Goal: Find contact information: Find contact information

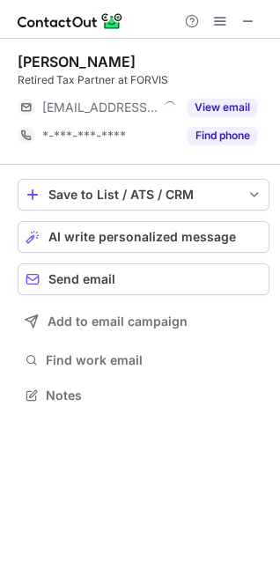
scroll to position [383, 280]
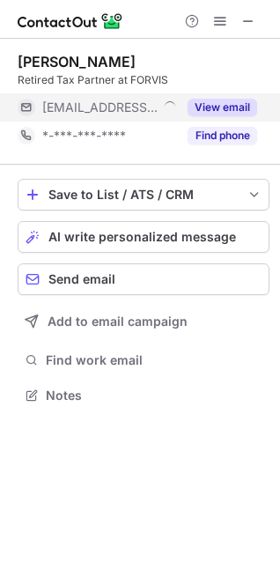
click at [232, 111] on button "View email" at bounding box center [223, 108] width 70 height 18
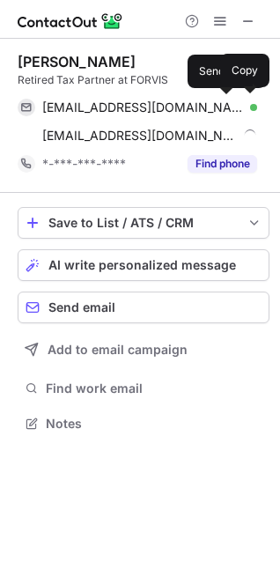
scroll to position [411, 280]
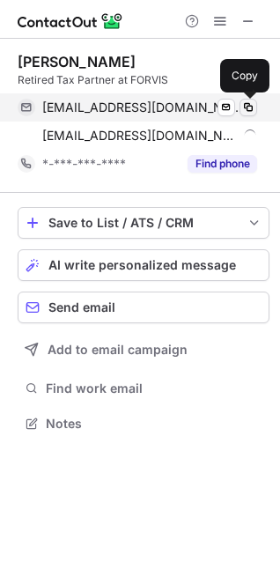
click at [247, 107] on span at bounding box center [248, 107] width 14 height 14
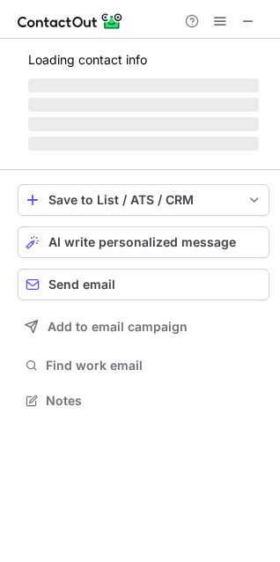
scroll to position [383, 280]
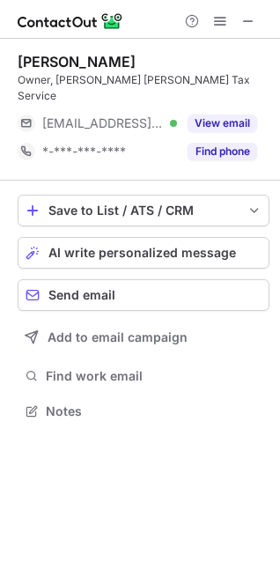
click at [228, 91] on div "[PERSON_NAME] Owner, [PERSON_NAME] [PERSON_NAME] Tax Service [EMAIL_ADDRESS][DO…" at bounding box center [144, 109] width 252 height 113
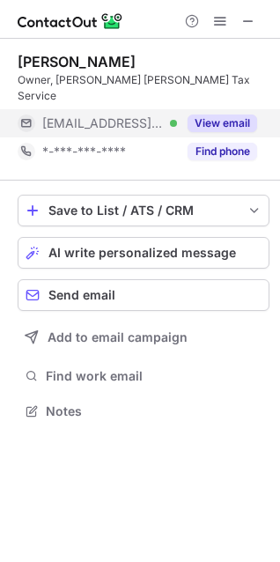
click at [227, 114] on button "View email" at bounding box center [223, 123] width 70 height 18
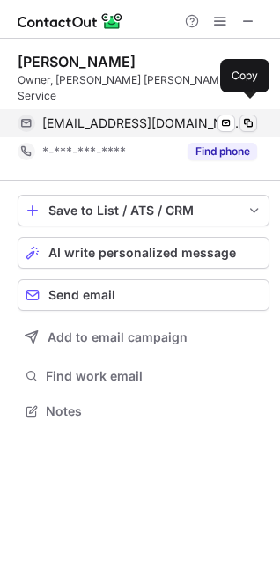
click at [247, 116] on span at bounding box center [248, 123] width 14 height 14
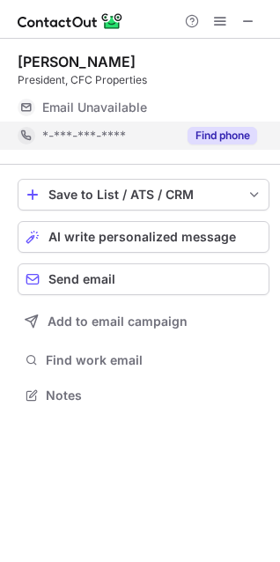
scroll to position [411, 280]
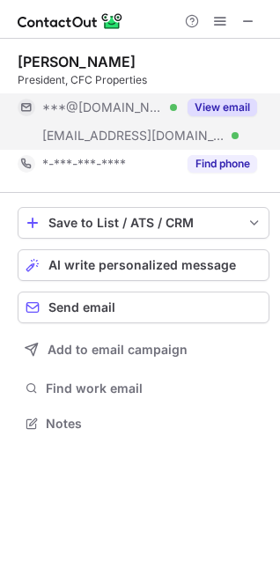
click at [219, 107] on button "View email" at bounding box center [223, 108] width 70 height 18
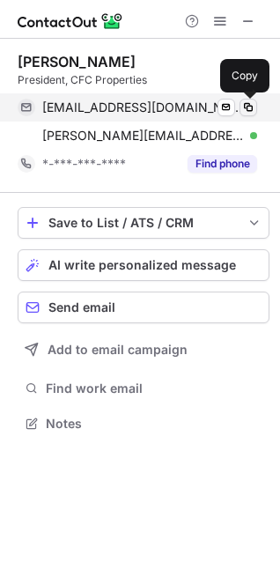
click at [247, 106] on span at bounding box center [248, 107] width 14 height 14
click at [251, 111] on span at bounding box center [248, 107] width 14 height 14
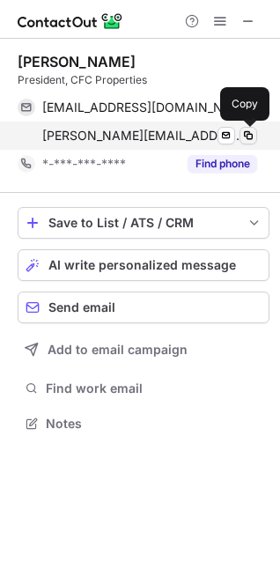
click at [250, 139] on span at bounding box center [248, 136] width 14 height 14
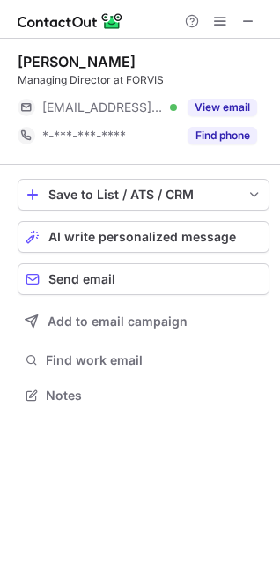
scroll to position [383, 280]
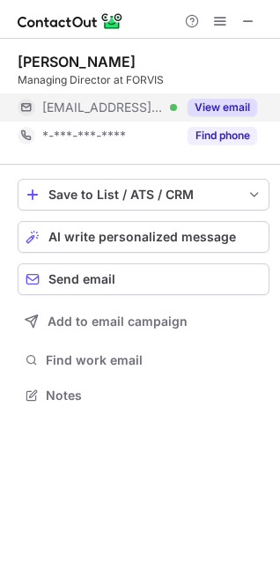
click at [203, 115] on button "View email" at bounding box center [223, 108] width 70 height 18
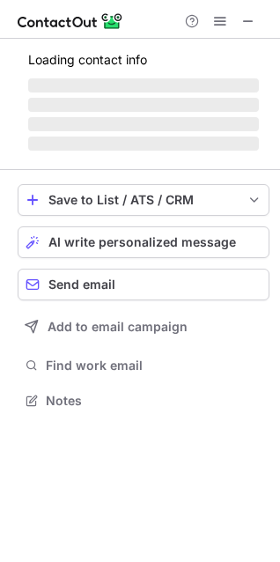
scroll to position [427, 280]
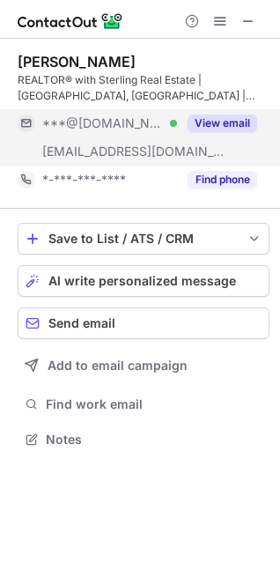
click at [237, 119] on button "View email" at bounding box center [223, 123] width 70 height 18
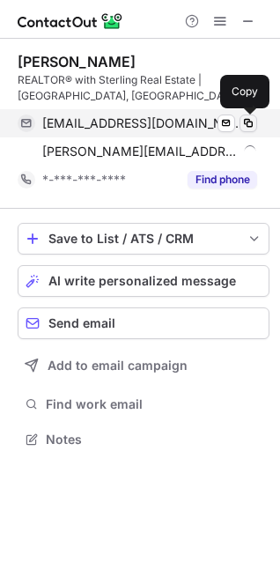
click at [246, 118] on span at bounding box center [248, 123] width 14 height 14
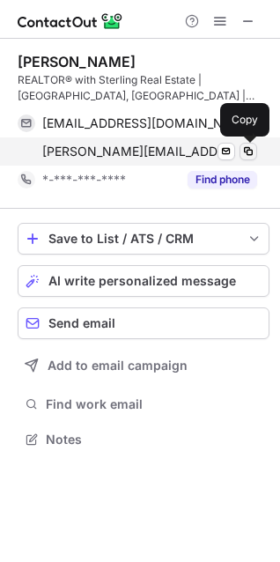
click at [248, 152] on span at bounding box center [248, 151] width 14 height 14
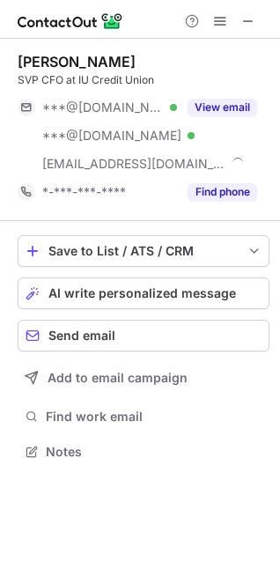
scroll to position [439, 280]
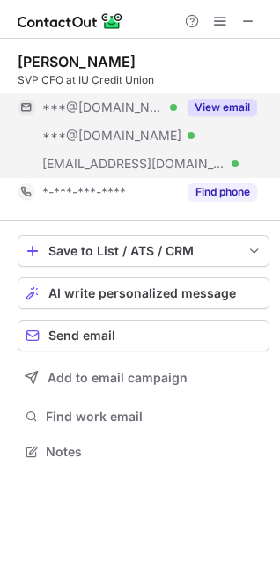
click at [235, 115] on button "View email" at bounding box center [223, 108] width 70 height 18
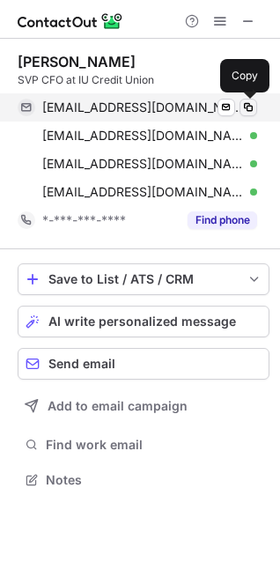
click at [250, 108] on span at bounding box center [248, 107] width 14 height 14
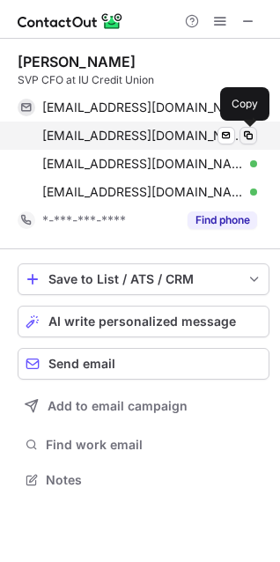
click at [249, 138] on span at bounding box center [248, 136] width 14 height 14
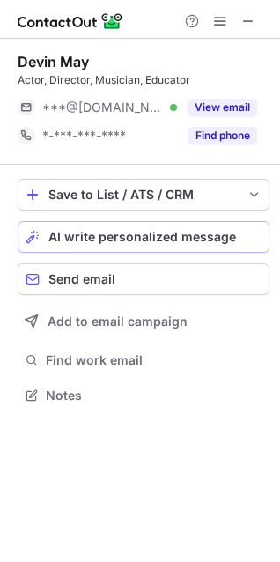
scroll to position [383, 280]
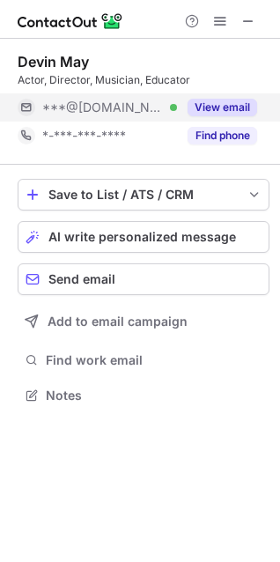
click at [206, 114] on button "View email" at bounding box center [223, 108] width 70 height 18
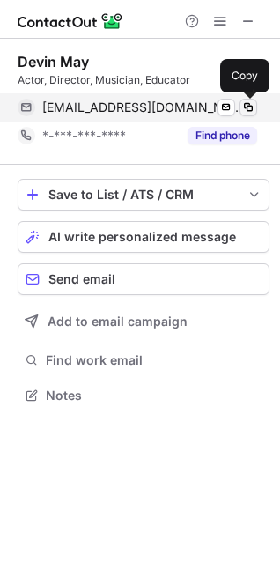
click at [251, 102] on span at bounding box center [248, 107] width 14 height 14
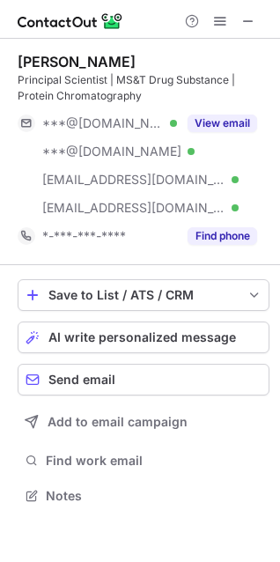
scroll to position [483, 280]
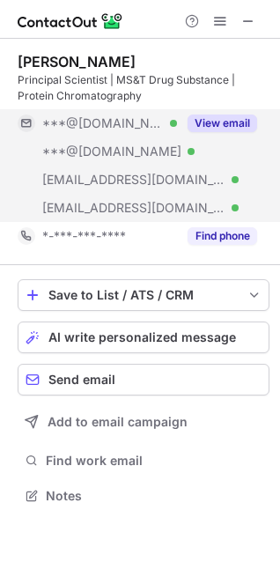
click at [219, 118] on button "View email" at bounding box center [223, 123] width 70 height 18
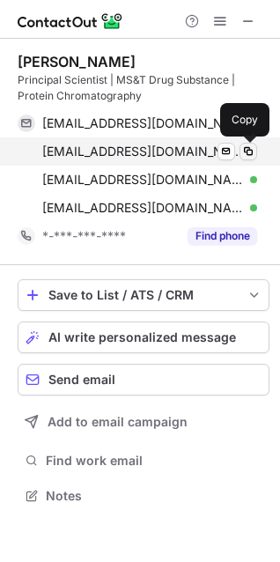
click at [250, 149] on span at bounding box center [248, 151] width 14 height 14
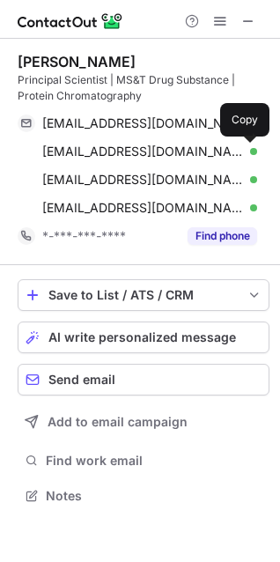
click at [38, 59] on div "[PERSON_NAME]" at bounding box center [77, 62] width 118 height 18
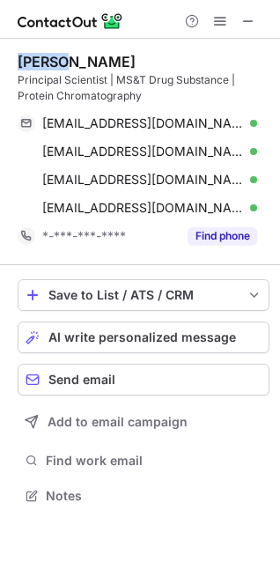
copy div "[PERSON_NAME]"
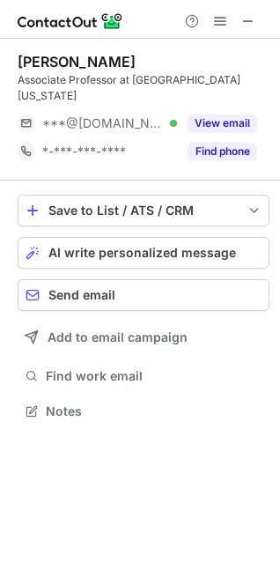
scroll to position [399, 280]
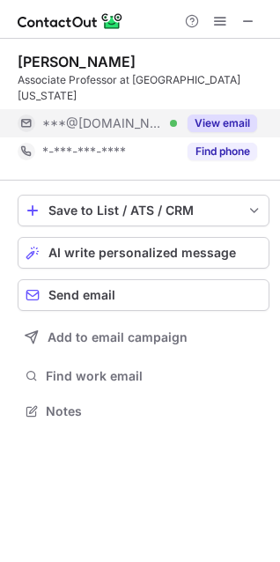
click at [225, 126] on button "View email" at bounding box center [223, 123] width 70 height 18
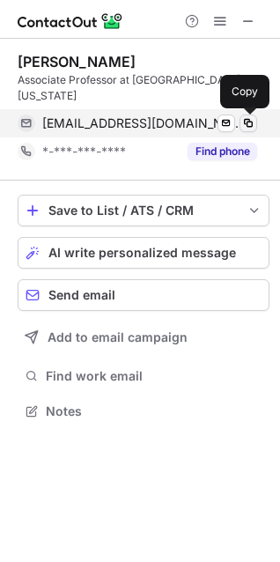
click at [244, 120] on span at bounding box center [248, 123] width 14 height 14
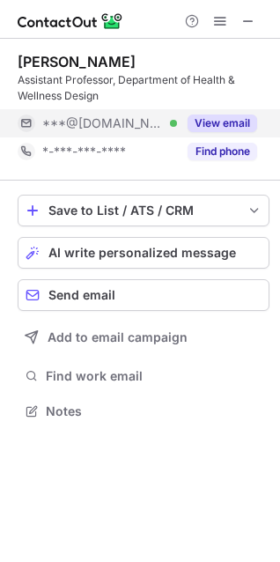
click at [241, 124] on button "View email" at bounding box center [223, 123] width 70 height 18
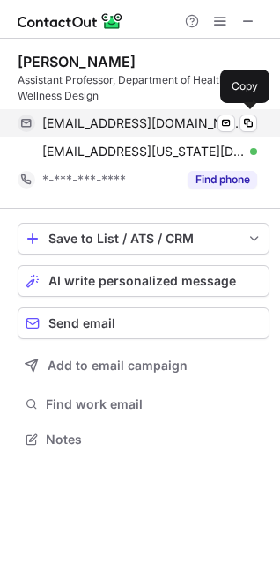
scroll to position [427, 280]
click at [246, 124] on span at bounding box center [248, 123] width 14 height 14
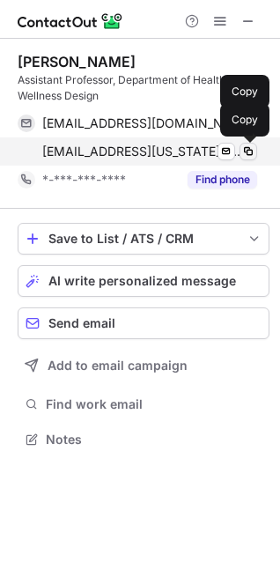
click at [252, 151] on span at bounding box center [248, 151] width 14 height 14
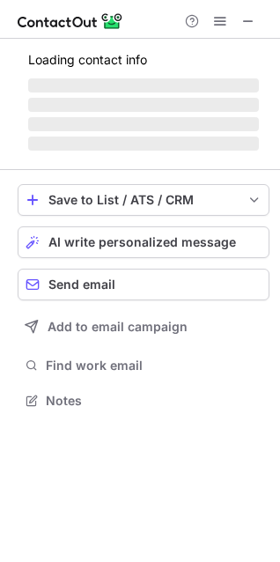
scroll to position [411, 280]
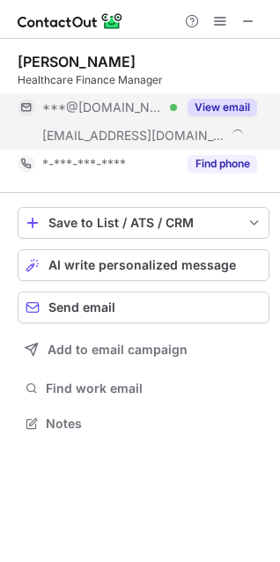
click at [225, 109] on button "View email" at bounding box center [223, 108] width 70 height 18
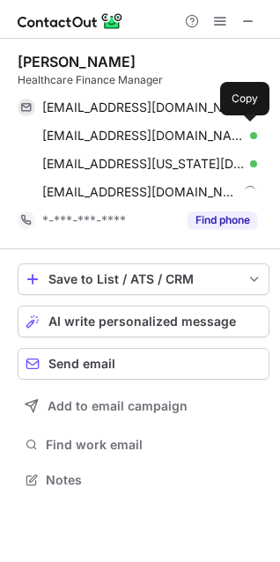
scroll to position [468, 280]
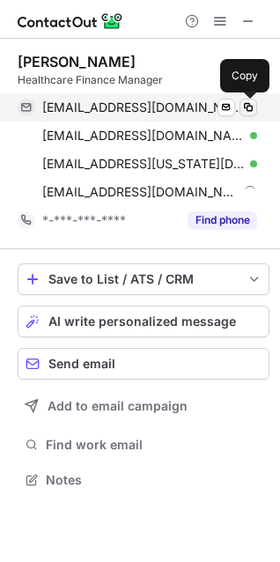
click at [247, 106] on span at bounding box center [248, 107] width 14 height 14
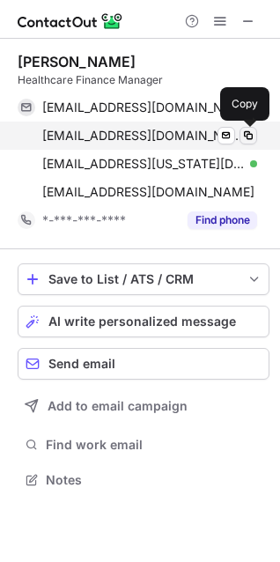
click at [254, 134] on span at bounding box center [248, 136] width 14 height 14
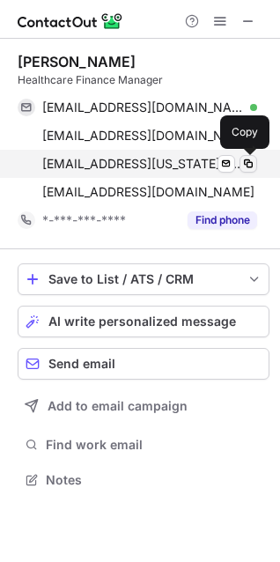
click at [250, 166] on span at bounding box center [248, 164] width 14 height 14
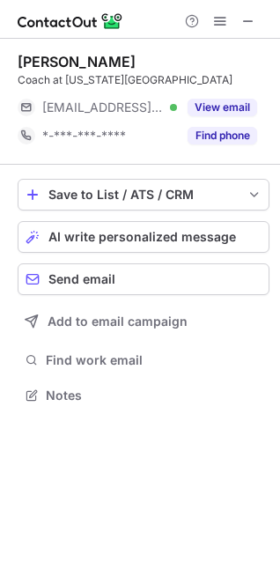
scroll to position [383, 280]
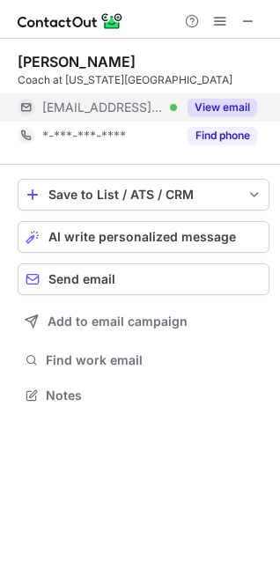
click at [227, 108] on button "View email" at bounding box center [223, 108] width 70 height 18
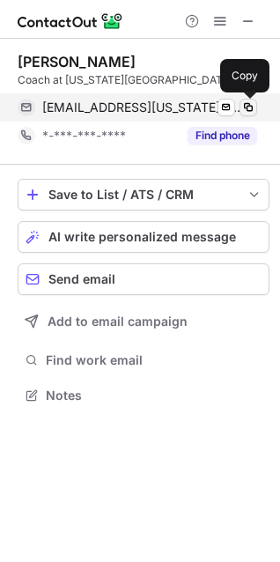
click at [248, 107] on span at bounding box center [248, 107] width 14 height 14
click at [243, 105] on span at bounding box center [248, 107] width 14 height 14
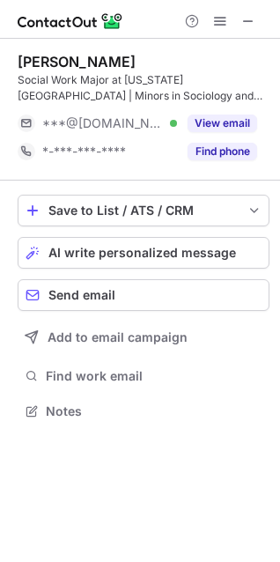
scroll to position [399, 280]
click at [226, 126] on button "View email" at bounding box center [223, 123] width 70 height 18
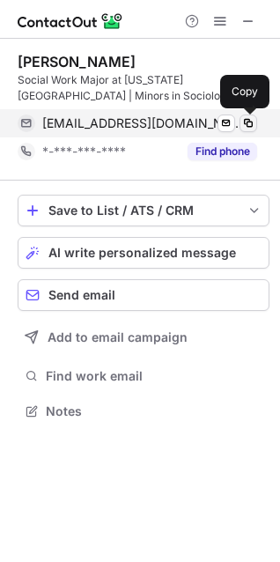
click at [249, 124] on span at bounding box center [248, 123] width 14 height 14
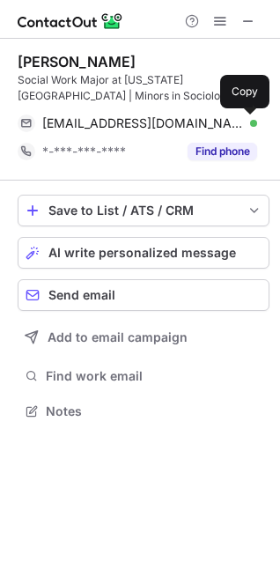
click at [23, 57] on div "[PERSON_NAME]" at bounding box center [77, 62] width 118 height 18
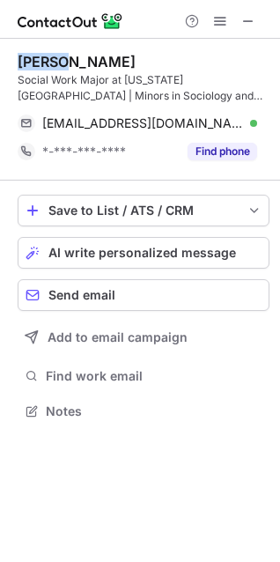
click at [23, 57] on div "[PERSON_NAME]" at bounding box center [77, 62] width 118 height 18
copy div "Maytal"
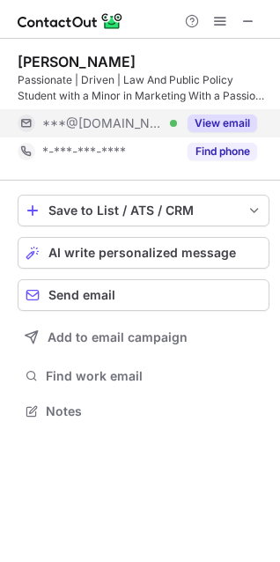
click at [223, 122] on button "View email" at bounding box center [223, 123] width 70 height 18
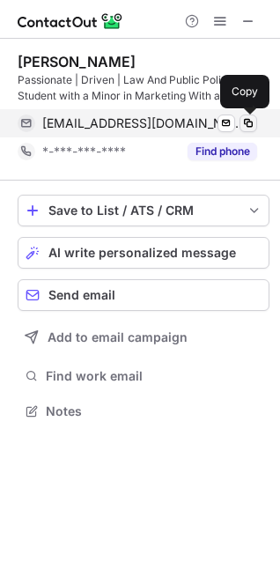
click at [246, 119] on span at bounding box center [248, 123] width 14 height 14
click at [244, 127] on span at bounding box center [248, 123] width 14 height 14
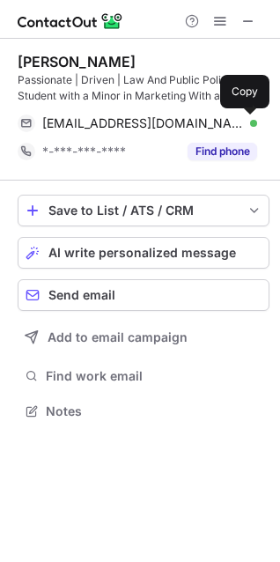
click at [32, 64] on div "[PERSON_NAME]" at bounding box center [77, 62] width 118 height 18
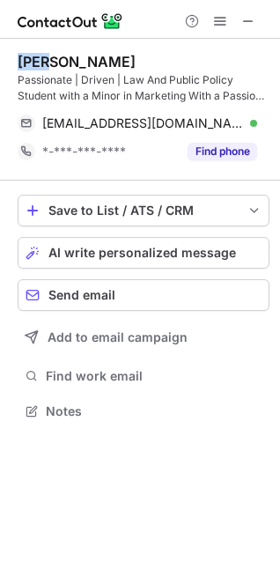
click at [32, 64] on div "[PERSON_NAME]" at bounding box center [77, 62] width 118 height 18
copy div "Elle"
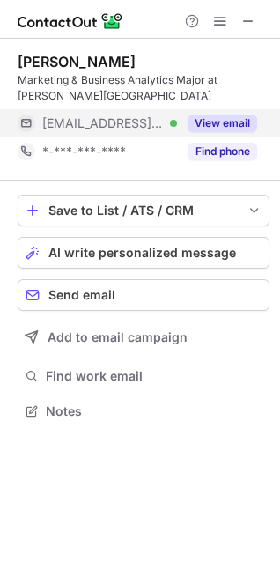
click at [209, 122] on button "View email" at bounding box center [223, 123] width 70 height 18
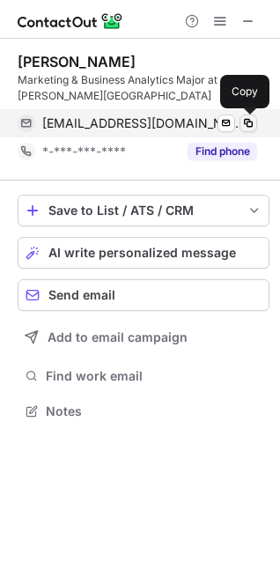
click at [249, 120] on span at bounding box center [248, 123] width 14 height 14
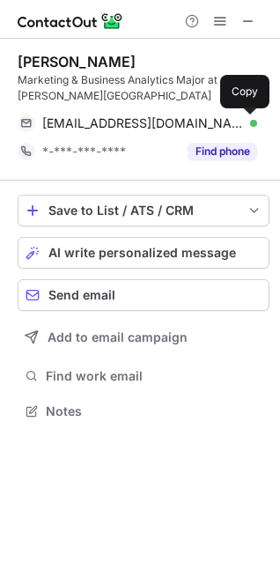
click at [30, 69] on div "[PERSON_NAME]" at bounding box center [77, 62] width 118 height 18
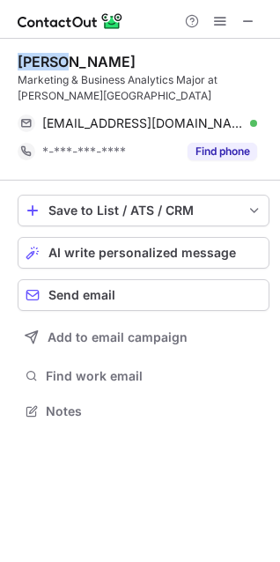
click at [30, 69] on div "[PERSON_NAME]" at bounding box center [77, 62] width 118 height 18
copy div "[PERSON_NAME]"
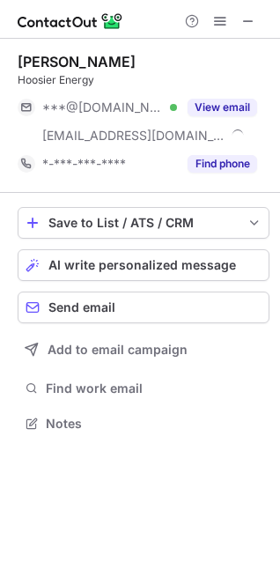
scroll to position [411, 280]
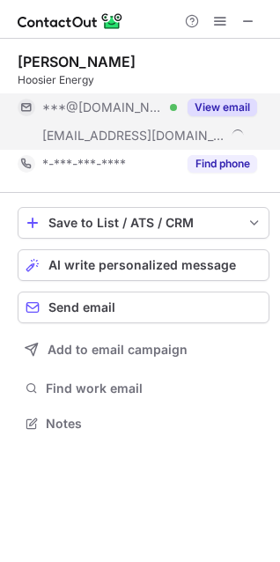
click at [186, 109] on div "View email" at bounding box center [217, 107] width 80 height 28
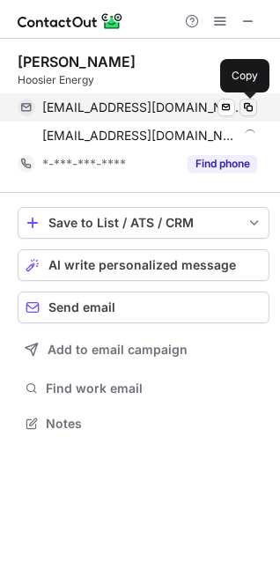
click at [247, 109] on span at bounding box center [248, 107] width 14 height 14
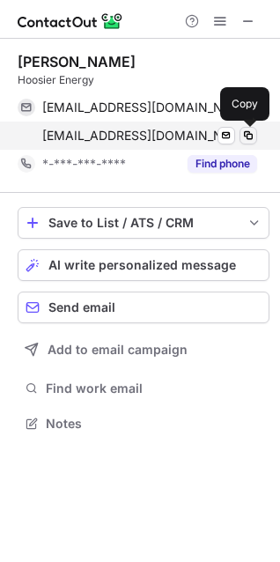
click at [249, 138] on span at bounding box center [248, 136] width 14 height 14
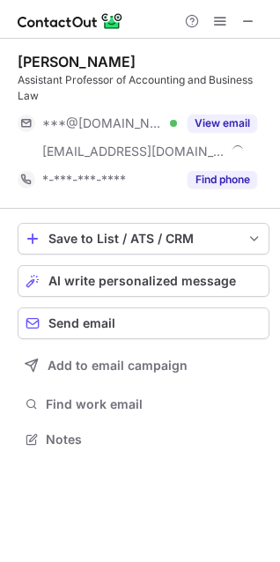
scroll to position [427, 280]
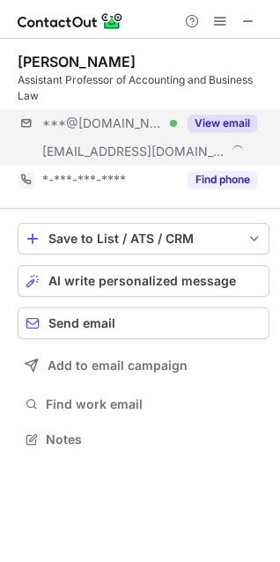
click at [215, 139] on div "***@[DOMAIN_NAME] Verified [EMAIL_ADDRESS][DOMAIN_NAME] View email" at bounding box center [144, 137] width 252 height 56
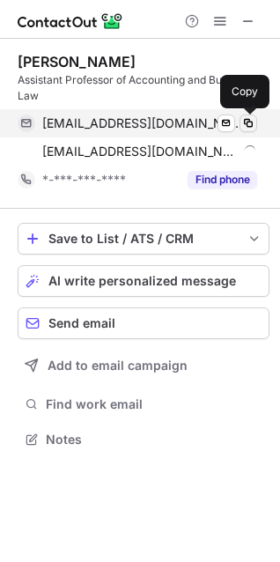
click at [247, 122] on span at bounding box center [248, 123] width 14 height 14
click at [247, 120] on span at bounding box center [248, 123] width 14 height 14
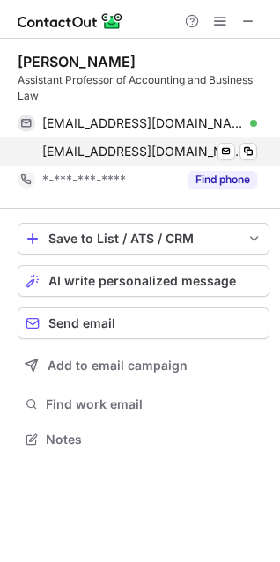
click at [257, 144] on div "[EMAIL_ADDRESS][DOMAIN_NAME] Verified Send email Copy" at bounding box center [138, 151] width 240 height 28
